Goal: Transaction & Acquisition: Purchase product/service

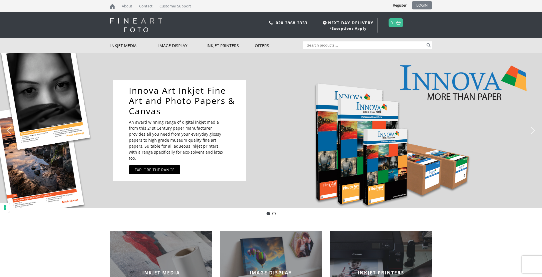
click at [425, 5] on link "LOGIN" at bounding box center [422, 5] width 20 height 8
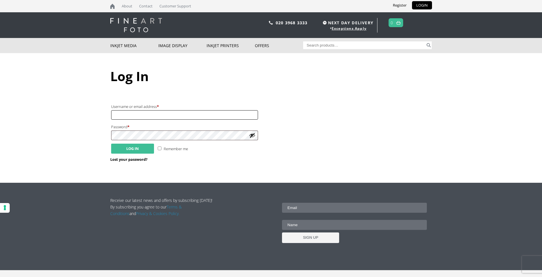
type input "jimh89914@gmail.com"
click at [135, 146] on button "Log in" at bounding box center [132, 149] width 43 height 10
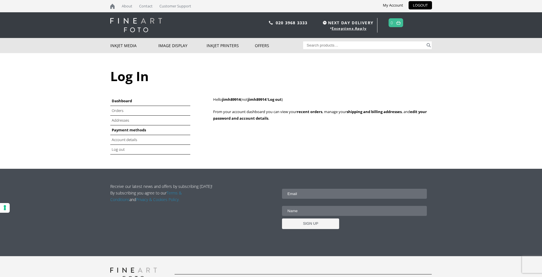
click at [142, 131] on link "Payment methods" at bounding box center [129, 130] width 34 height 5
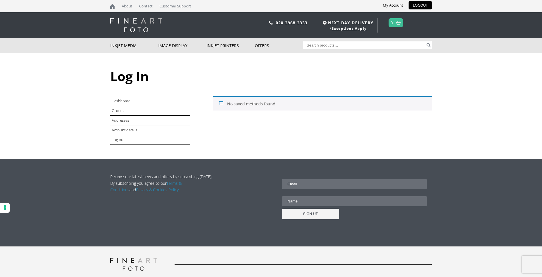
click at [157, 22] on img at bounding box center [136, 25] width 52 height 14
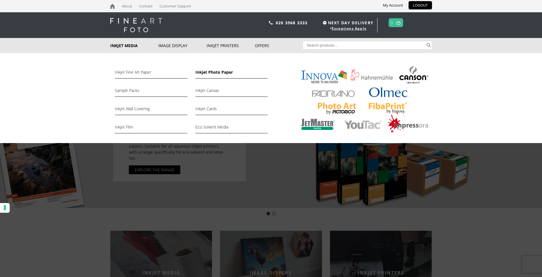
click at [205, 72] on link "Inkjet Photo Paper" at bounding box center [232, 74] width 72 height 10
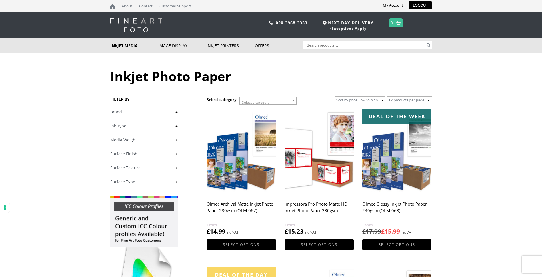
click at [227, 163] on img at bounding box center [241, 152] width 69 height 87
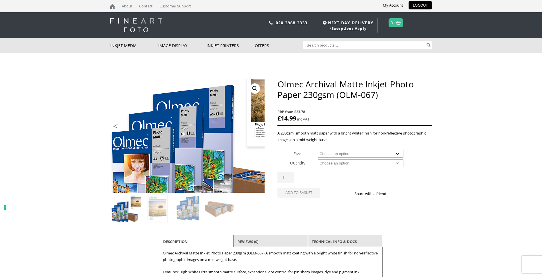
click at [158, 136] on img at bounding box center [216, 136] width 306 height 226
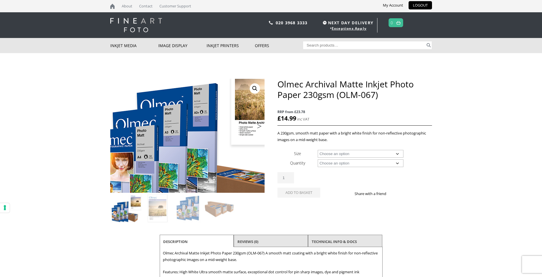
click at [174, 138] on img at bounding box center [200, 134] width 306 height 226
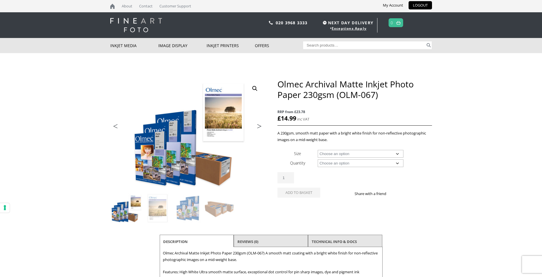
click at [119, 216] on img at bounding box center [126, 208] width 31 height 31
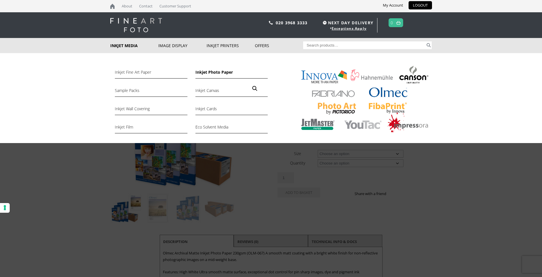
click at [211, 72] on link "Inkjet Photo Paper" at bounding box center [232, 74] width 72 height 10
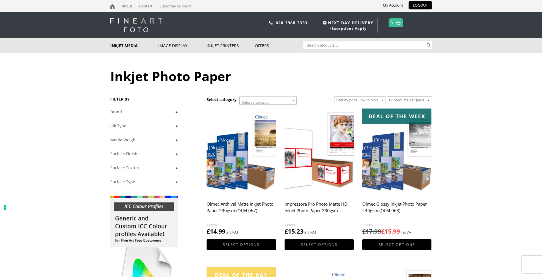
click at [174, 111] on link "+" at bounding box center [143, 112] width 67 height 5
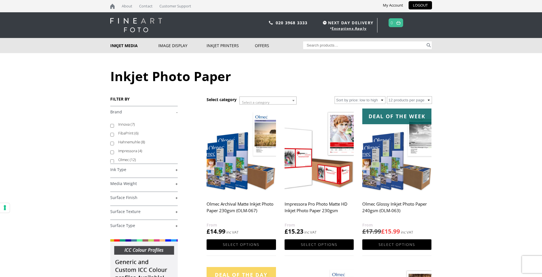
click at [124, 160] on label "Olmec (12)" at bounding box center [145, 160] width 54 height 9
click at [114, 160] on input "Olmec (12)" at bounding box center [112, 162] width 4 height 4
checkbox input "true"
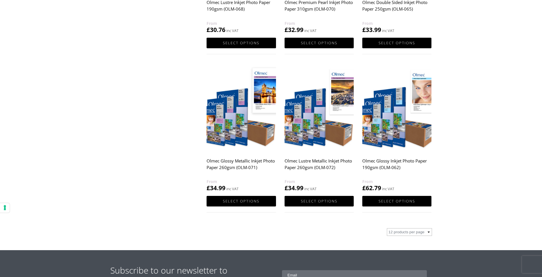
scroll to position [543, 0]
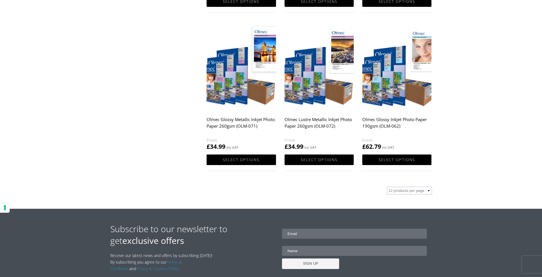
click at [250, 81] on img at bounding box center [241, 67] width 69 height 87
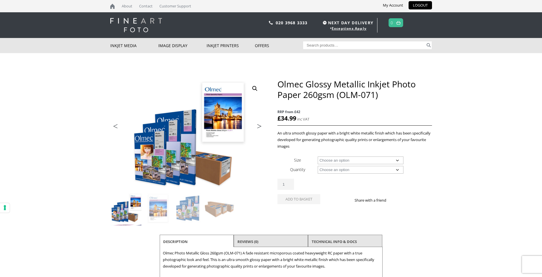
click at [399, 160] on select "Choose an option A4 Sheet A3 Sheet A3+ Sheet A2 Sheet 17" Wide Roll 24" Wide Ro…" at bounding box center [361, 161] width 86 height 8
click at [318, 157] on select "Choose an option A4 Sheet A3 Sheet A3+ Sheet A2 Sheet 17" Wide Roll 24" Wide Ro…" at bounding box center [361, 161] width 86 height 8
select select "a3-sheet"
click at [399, 168] on select "Choose an option 50 Sheets" at bounding box center [361, 170] width 86 height 8
select select "50-sheets"
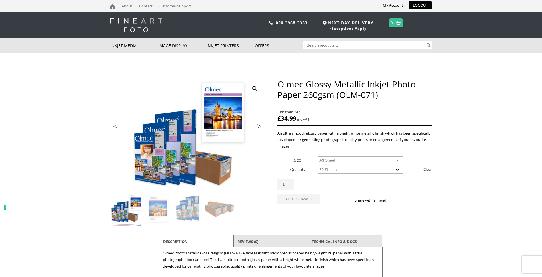
click at [318, 166] on select "Choose an option 50 Sheets" at bounding box center [361, 170] width 86 height 8
select select "a3-sheet"
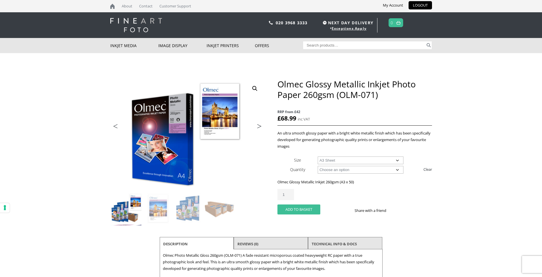
click at [305, 210] on button "Add to basket" at bounding box center [299, 210] width 43 height 10
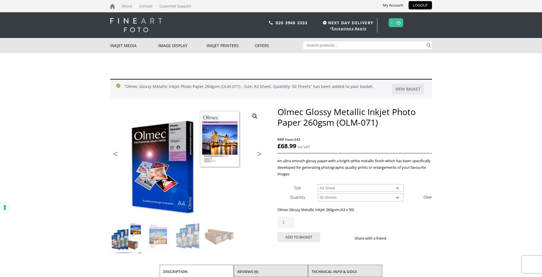
click at [400, 21] on img at bounding box center [399, 23] width 4 height 4
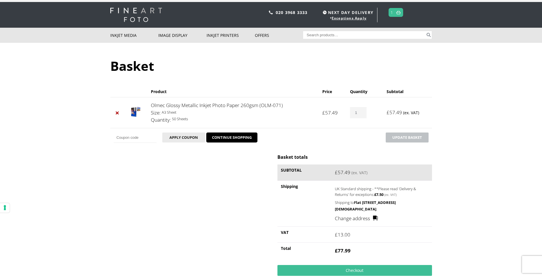
scroll to position [29, 0]
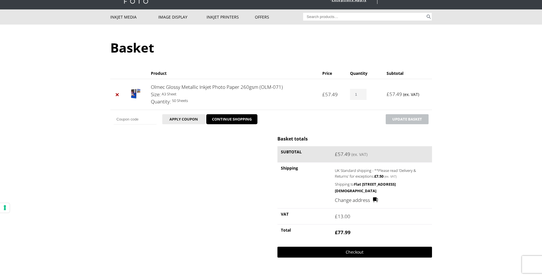
click at [353, 251] on link "Checkout" at bounding box center [355, 252] width 154 height 11
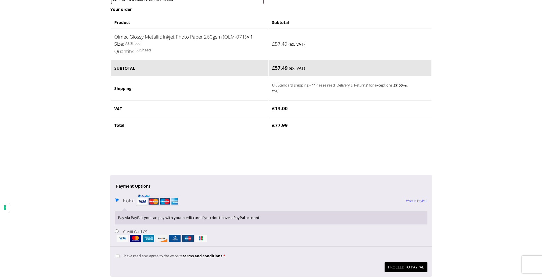
scroll to position [343, 0]
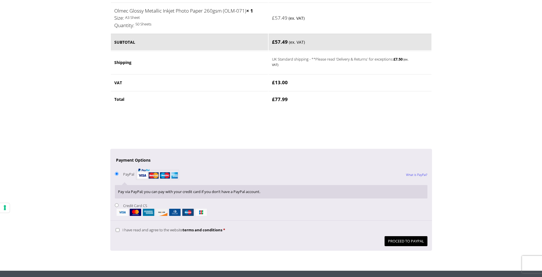
click at [118, 204] on input "Credit Card CS" at bounding box center [117, 206] width 4 height 4
radio input "true"
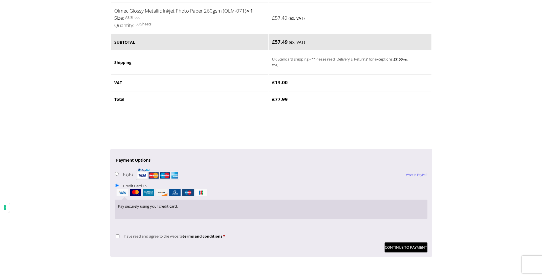
click at [119, 236] on input "I have read and agree to the website terms and conditions *" at bounding box center [118, 237] width 4 height 4
checkbox input "true"
click at [408, 250] on button "Continue to Payment" at bounding box center [406, 248] width 43 height 10
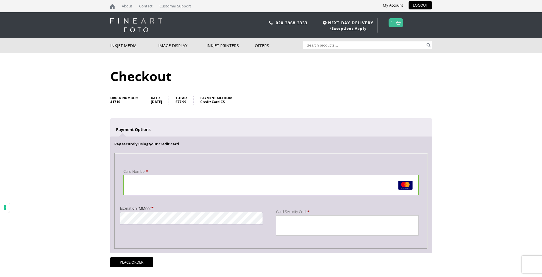
click at [78, 204] on body "NEXT DAY DELIVERY * Exceptions Apply About Contact Customer Support My Account …" at bounding box center [271, 138] width 542 height 277
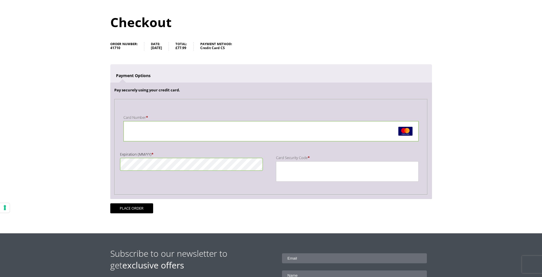
scroll to position [57, 0]
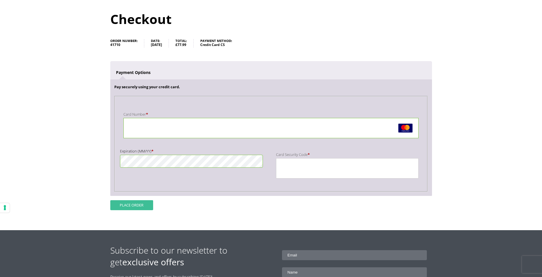
click at [141, 202] on button "Place order" at bounding box center [131, 205] width 43 height 10
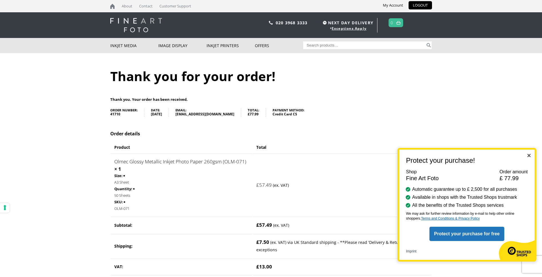
click at [459, 234] on button "Protect your purchase for free" at bounding box center [467, 234] width 75 height 14
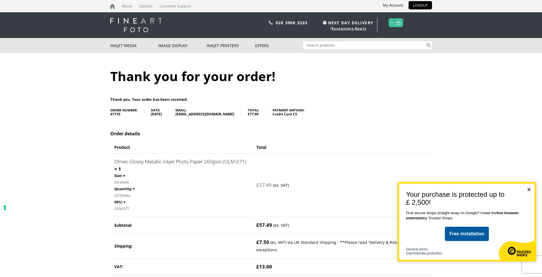
click at [529, 188] on img "Close" at bounding box center [529, 189] width 3 height 3
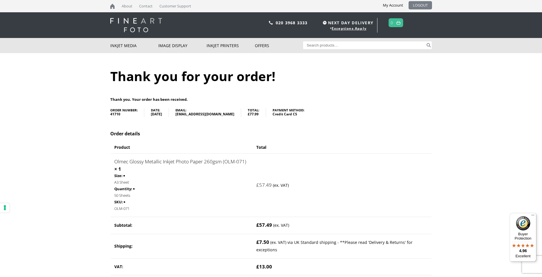
click at [423, 5] on link "LOGOUT" at bounding box center [420, 5] width 23 height 8
